Goal: Transaction & Acquisition: Purchase product/service

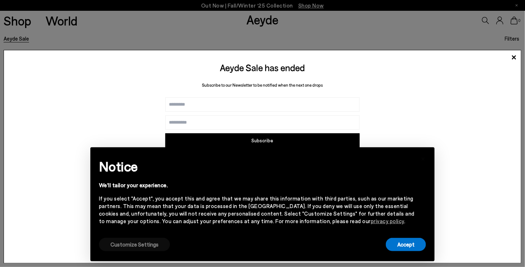
click at [128, 247] on button "Customize Settings" at bounding box center [134, 244] width 71 height 13
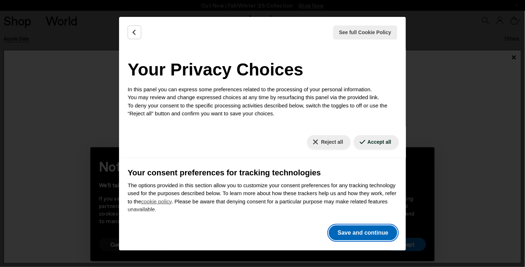
click at [360, 235] on button "Save and continue" at bounding box center [363, 232] width 69 height 15
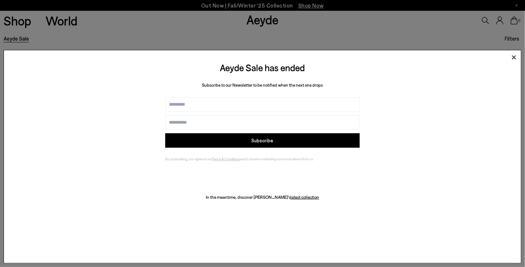
click at [512, 57] on icon at bounding box center [514, 57] width 11 height 11
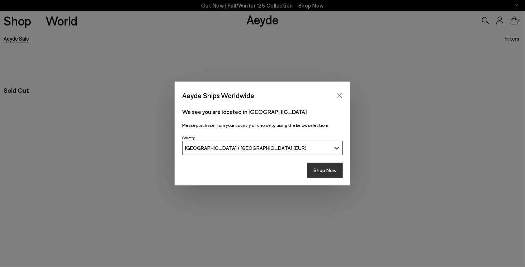
click at [331, 171] on button "Shop Now" at bounding box center [326, 170] width 36 height 15
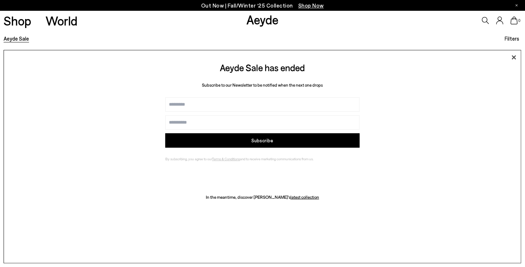
click at [514, 61] on icon at bounding box center [514, 57] width 11 height 11
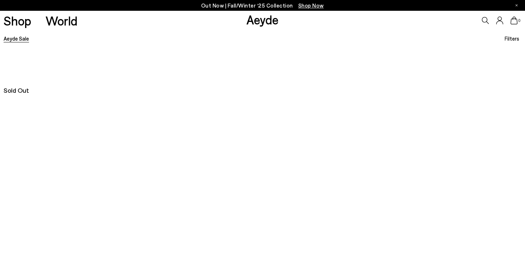
click at [17, 19] on link "Shop" at bounding box center [18, 20] width 28 height 13
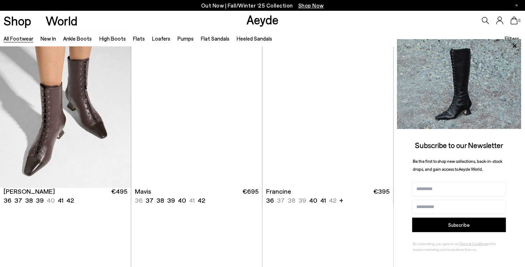
scroll to position [1084, 0]
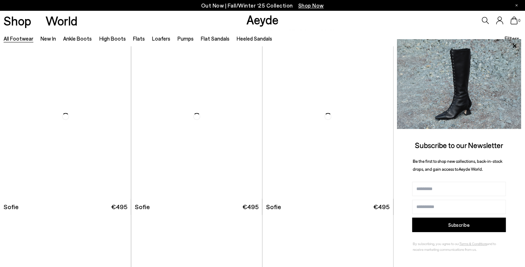
scroll to position [2369, 0]
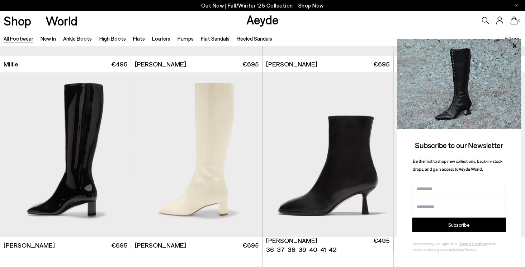
scroll to position [3525, 0]
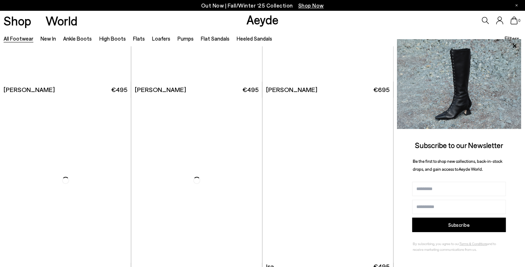
scroll to position [4290, 0]
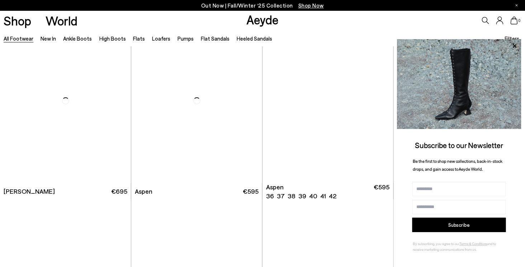
scroll to position [4818, 0]
